Goal: Transaction & Acquisition: Obtain resource

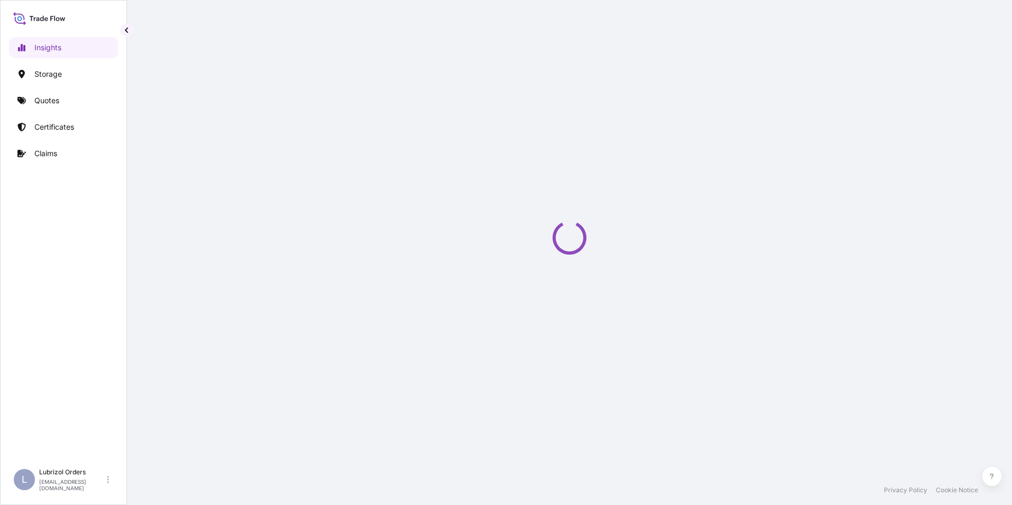
select select "2025"
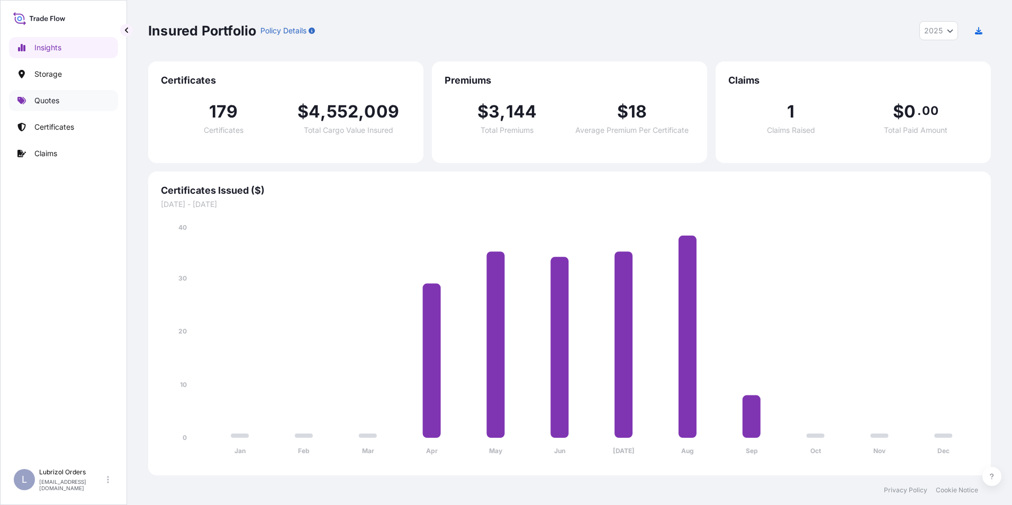
click at [52, 103] on p "Quotes" at bounding box center [46, 100] width 25 height 11
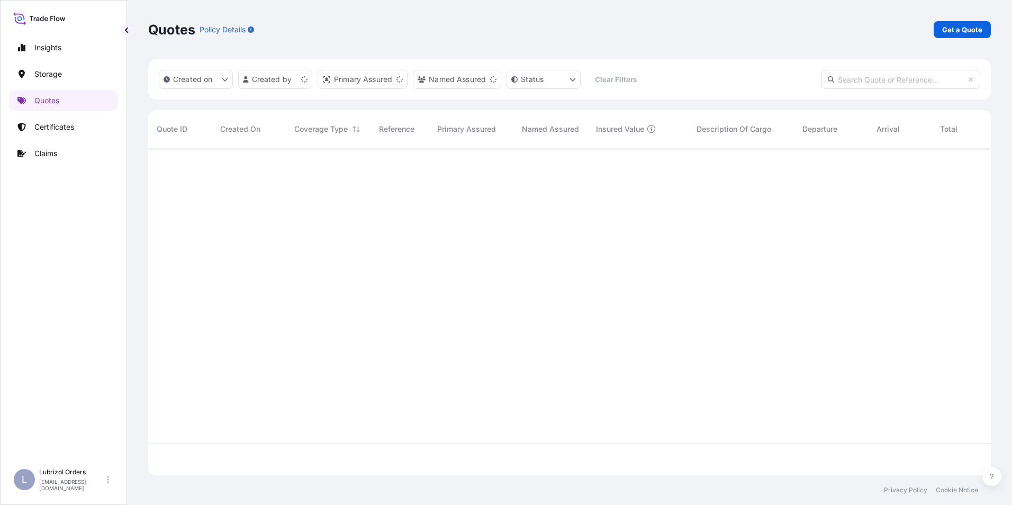
scroll to position [325, 835]
click at [963, 31] on p "Get a Quote" at bounding box center [963, 29] width 40 height 11
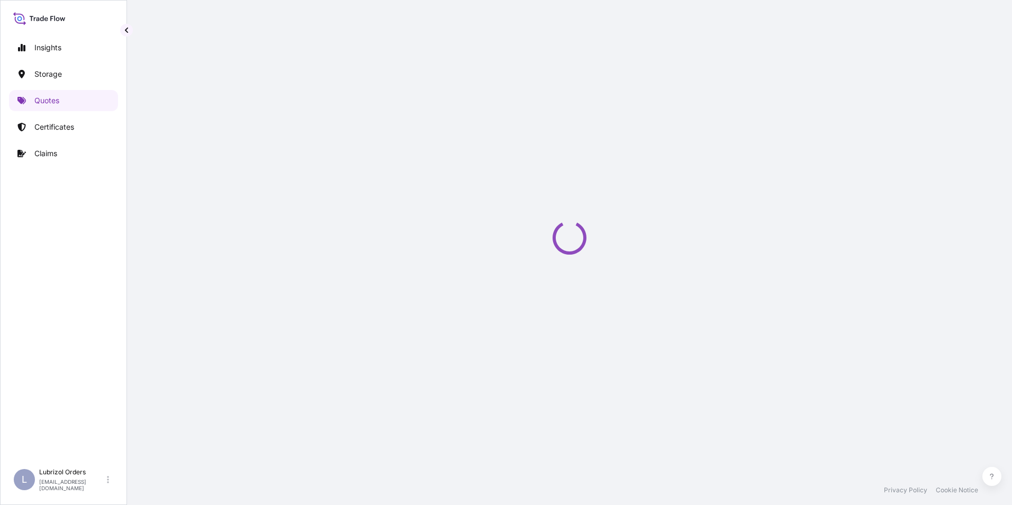
scroll to position [17, 0]
select select "Water"
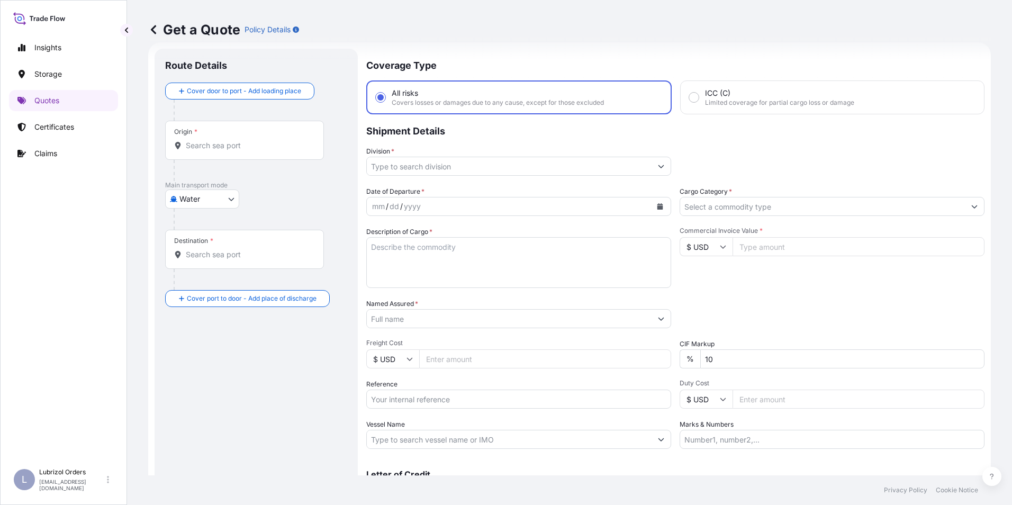
click at [237, 149] on input "Origin *" at bounding box center [248, 145] width 125 height 11
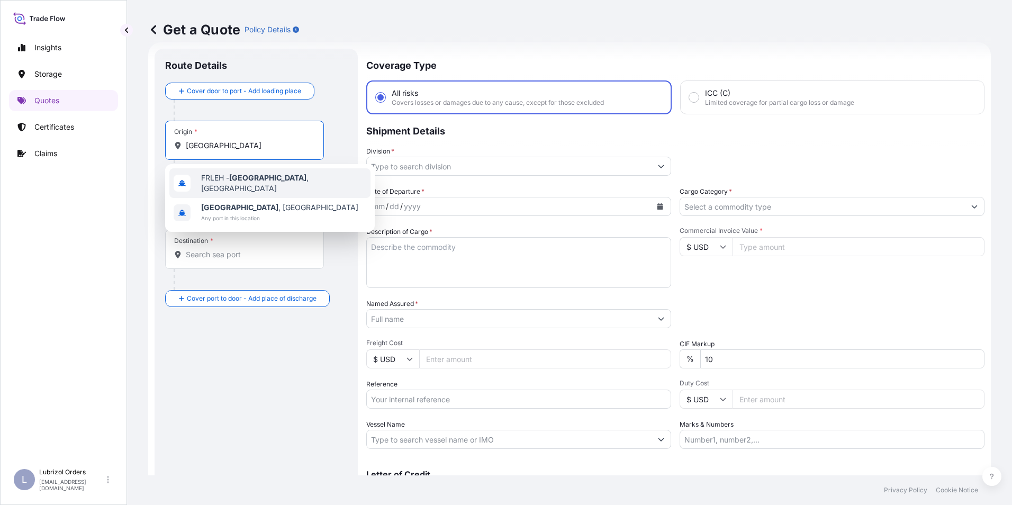
click at [219, 180] on span "FRLEH - [GEOGRAPHIC_DATA] , [GEOGRAPHIC_DATA]" at bounding box center [283, 183] width 165 height 21
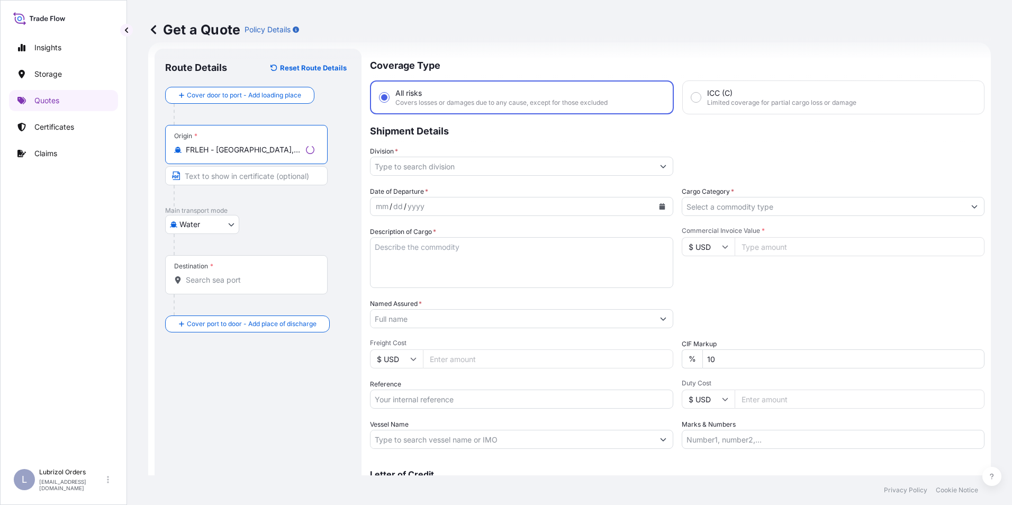
type input "FRLEH - [GEOGRAPHIC_DATA], [GEOGRAPHIC_DATA]"
click at [216, 285] on div "Destination *" at bounding box center [246, 274] width 163 height 39
click at [216, 285] on input "Destination *" at bounding box center [250, 280] width 129 height 11
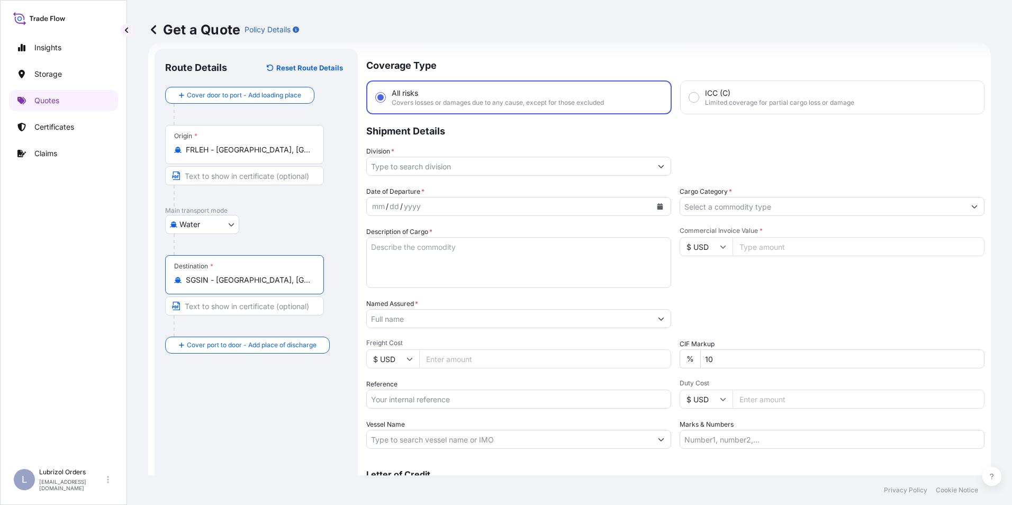
type input "SGSIN - [GEOGRAPHIC_DATA], [GEOGRAPHIC_DATA]"
click at [417, 397] on input "Reference" at bounding box center [518, 399] width 305 height 19
paste input "1155540326"
type input "1155540326"
click at [713, 245] on input "$ USD" at bounding box center [706, 246] width 53 height 19
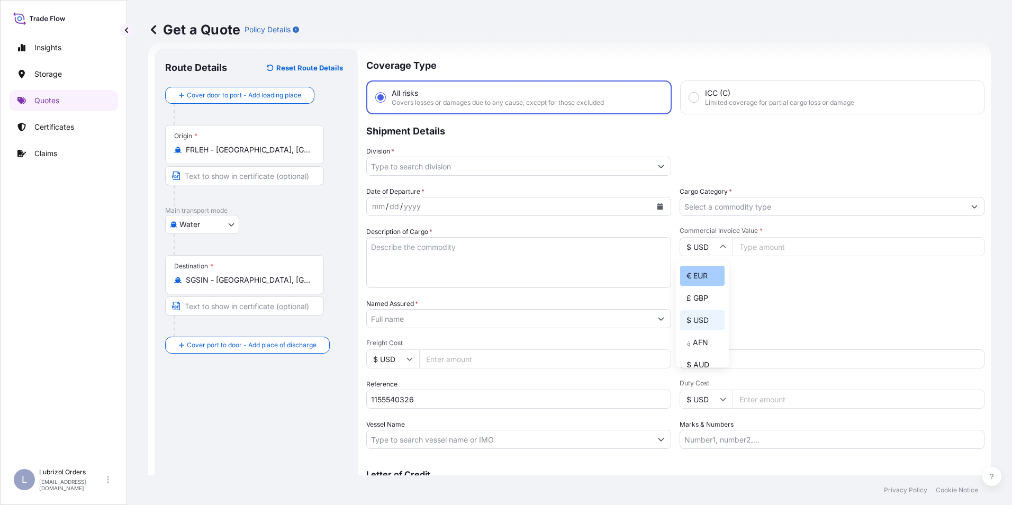
click at [698, 283] on div "€ EUR" at bounding box center [702, 276] width 44 height 20
type input "€ EUR"
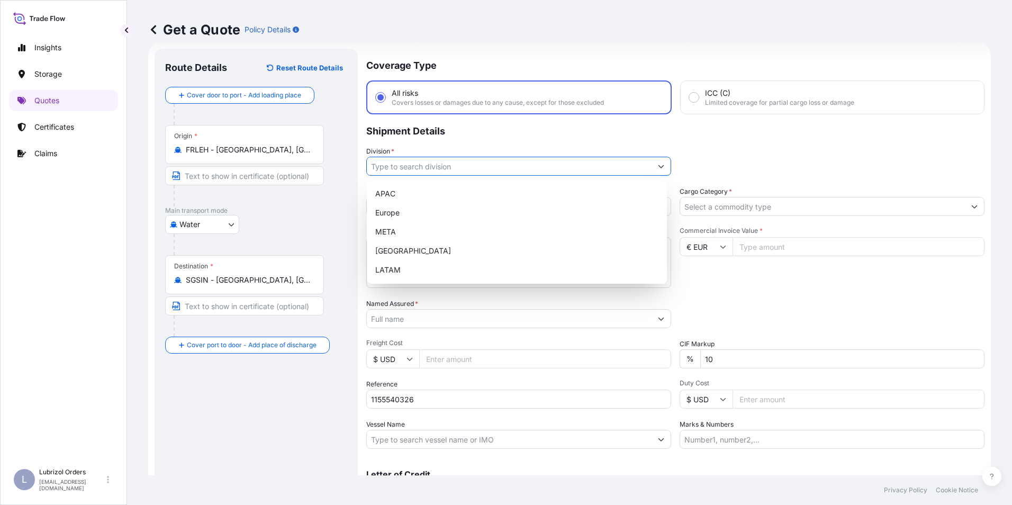
click at [386, 165] on input "Division *" at bounding box center [509, 166] width 285 height 19
click at [396, 210] on div "Europe" at bounding box center [517, 212] width 292 height 19
type input "Europe"
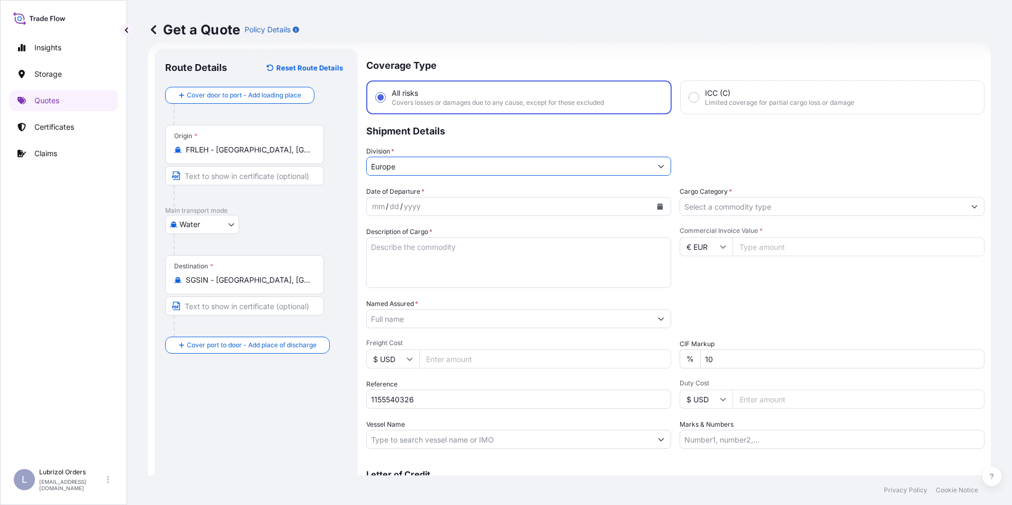
click at [713, 208] on input "Cargo Category *" at bounding box center [822, 206] width 285 height 19
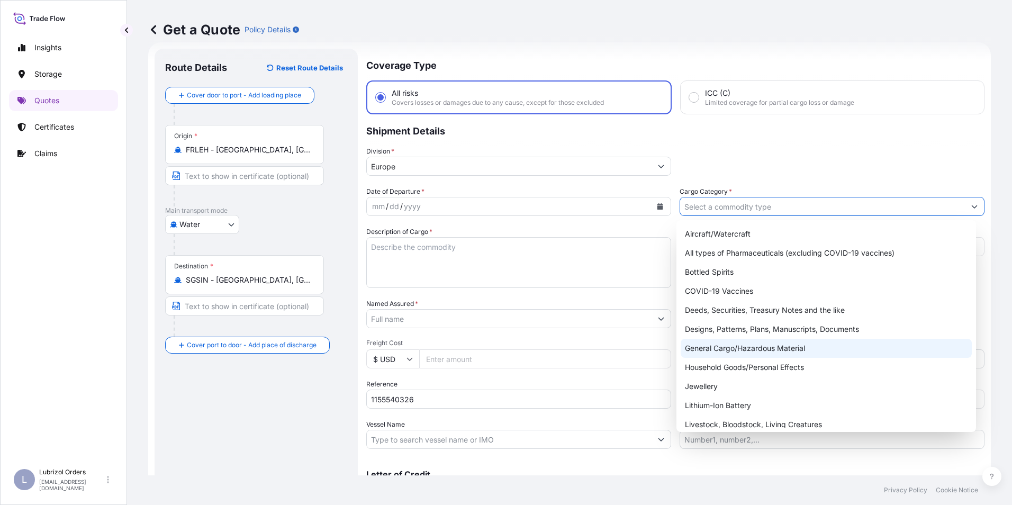
click at [750, 346] on div "General Cargo/Hazardous Material" at bounding box center [827, 348] width 292 height 19
type input "General Cargo/Hazardous Material"
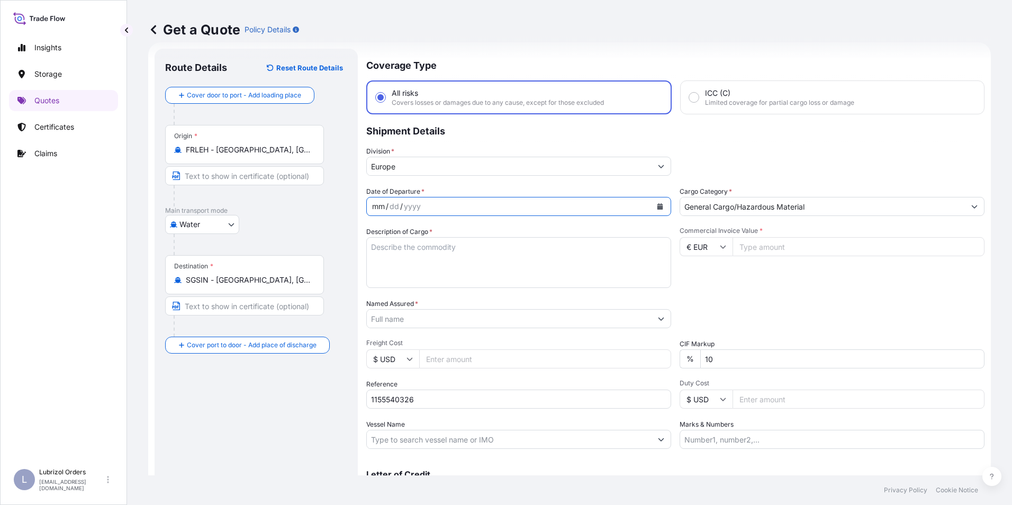
click at [377, 204] on div "mm" at bounding box center [378, 206] width 15 height 13
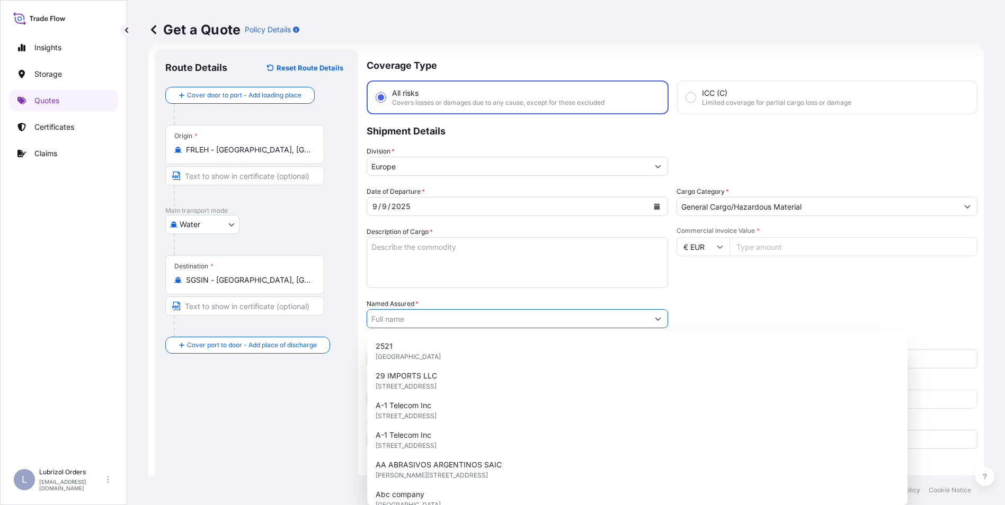
click at [427, 313] on input "Named Assured *" at bounding box center [507, 318] width 281 height 19
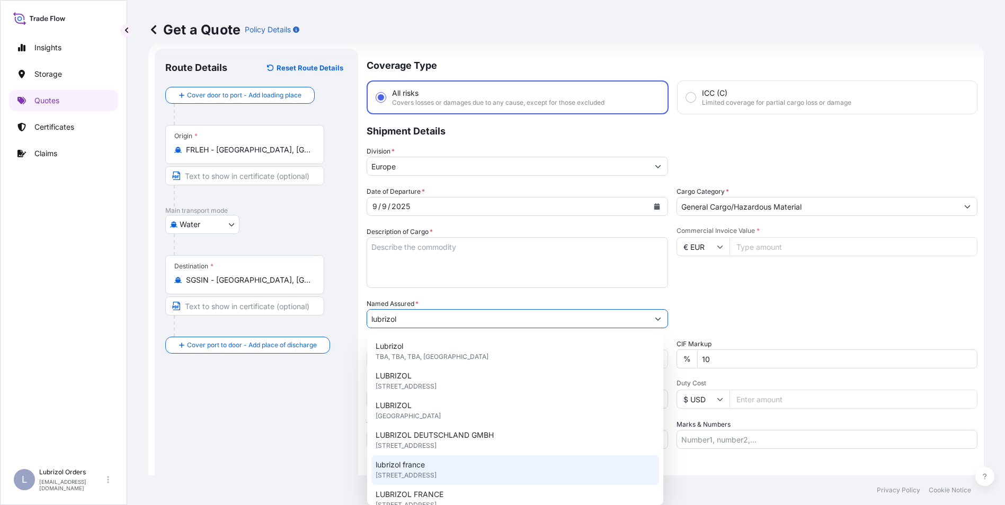
click at [436, 480] on span "[STREET_ADDRESS]" at bounding box center [405, 475] width 61 height 11
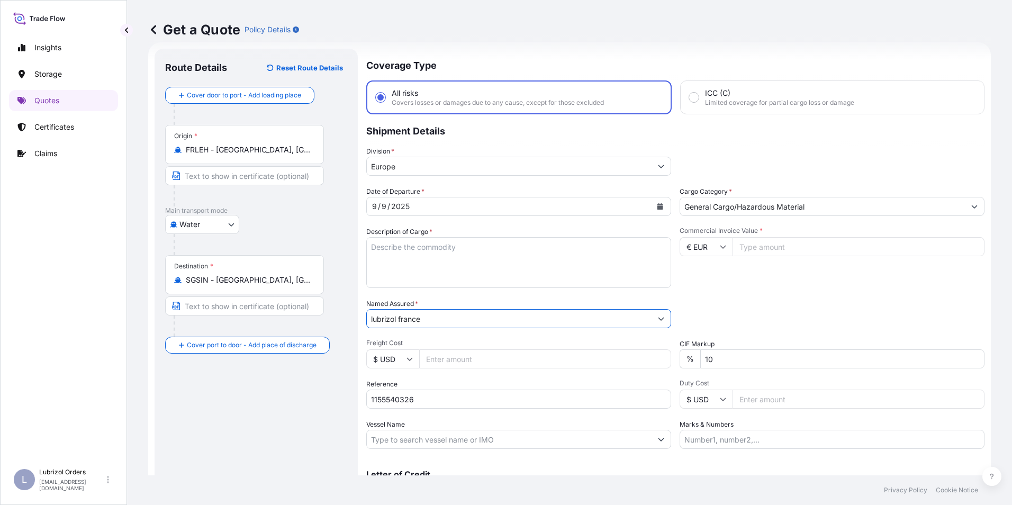
type input "lubrizol france"
click at [764, 247] on input "Commercial Invoice Value *" at bounding box center [859, 246] width 252 height 19
click at [798, 256] on input "Commercial Invoice Value *" at bounding box center [859, 246] width 252 height 19
type input "1839.76"
drag, startPoint x: 470, startPoint y: 238, endPoint x: 470, endPoint y: 244, distance: 5.8
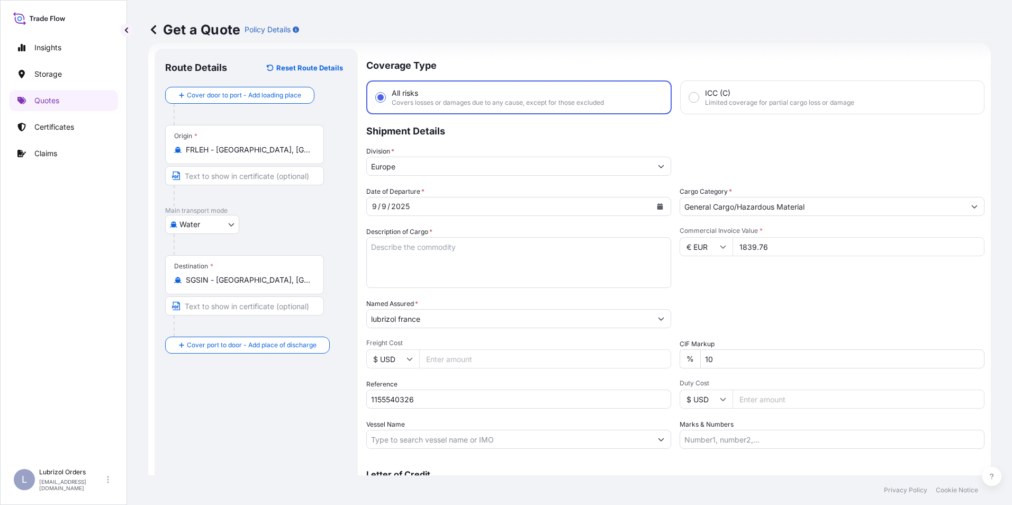
click at [470, 239] on textarea "Description of Cargo *" at bounding box center [518, 262] width 305 height 51
paste textarea "1 DRUM OF LUBRIZOL (R) IG84GC STD BLACK AND YELLOW NW 173 KGS GW 187 KGS LOADED…"
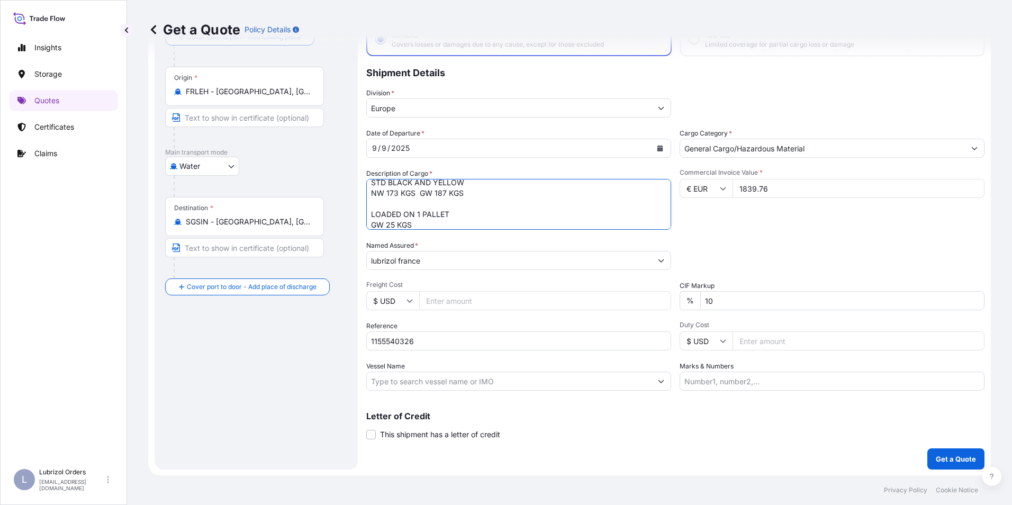
scroll to position [76, 0]
type textarea "1 DRUM OF LUBRIZOL (R) IG84GC STD BLACK AND YELLOW NW 173 KGS GW 187 KGS LOADED…"
click at [967, 456] on p "Get a Quote" at bounding box center [956, 458] width 40 height 11
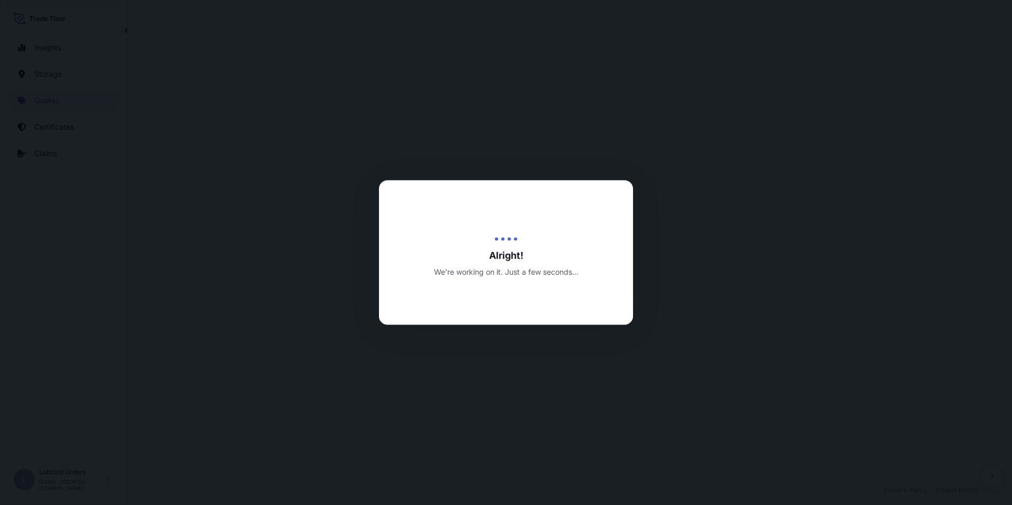
select select "Water"
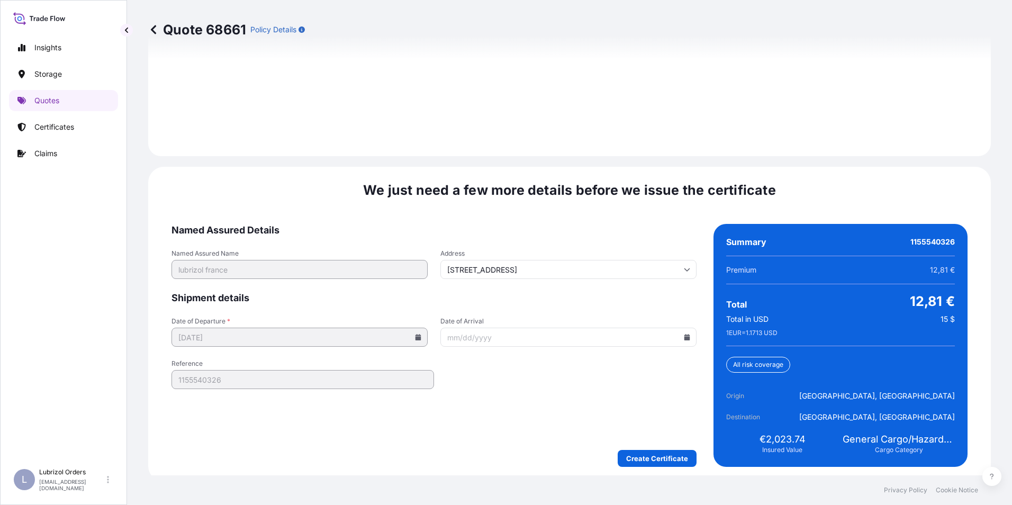
scroll to position [1514, 0]
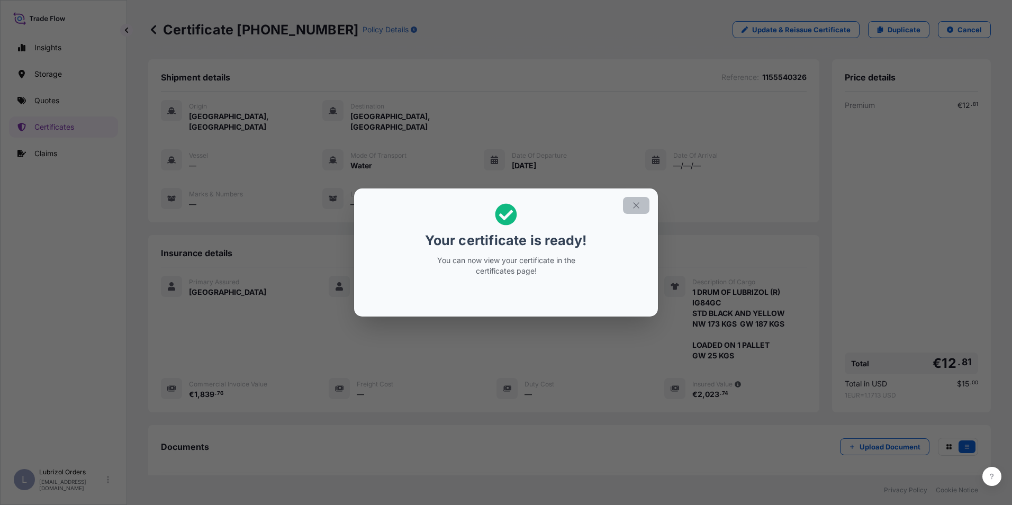
click at [636, 207] on icon "button" at bounding box center [637, 206] width 10 height 10
